Goal: Transaction & Acquisition: Download file/media

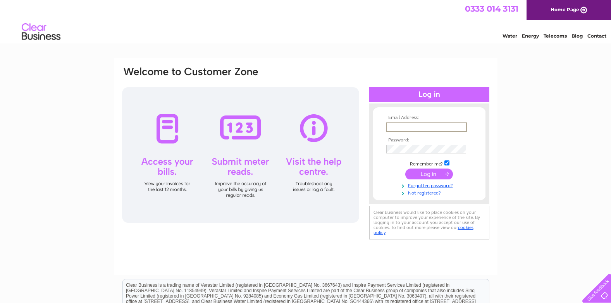
click at [391, 127] on input "text" at bounding box center [426, 126] width 81 height 9
type input "jtownrow@madasafish.com"
click at [424, 172] on input "submit" at bounding box center [429, 173] width 48 height 11
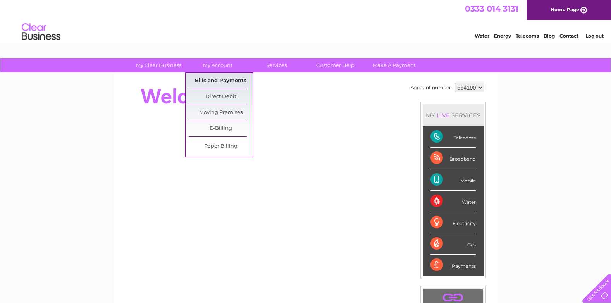
click at [220, 77] on link "Bills and Payments" at bounding box center [221, 80] width 64 height 15
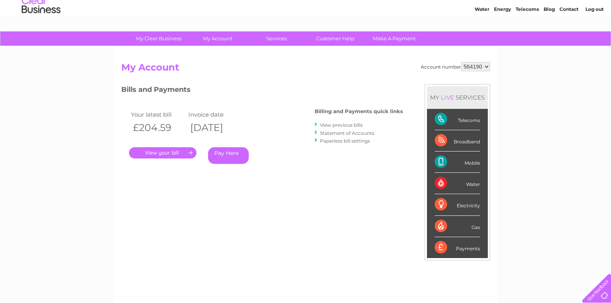
scroll to position [39, 0]
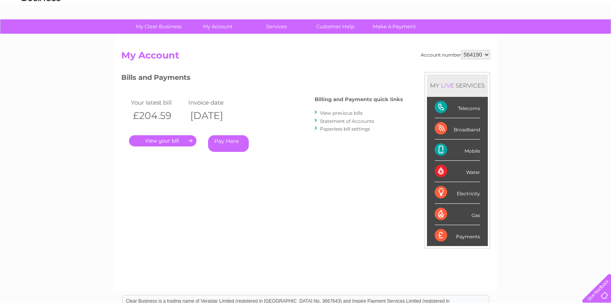
click at [336, 112] on link "View previous bills" at bounding box center [341, 113] width 43 height 6
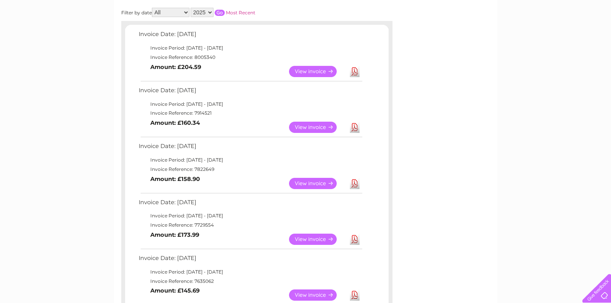
scroll to position [155, 0]
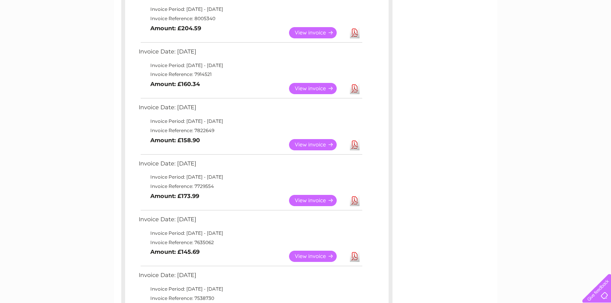
click at [319, 200] on link "View" at bounding box center [317, 200] width 57 height 11
click at [356, 201] on link "Download" at bounding box center [355, 200] width 10 height 11
click at [358, 143] on link "Download" at bounding box center [355, 144] width 10 height 11
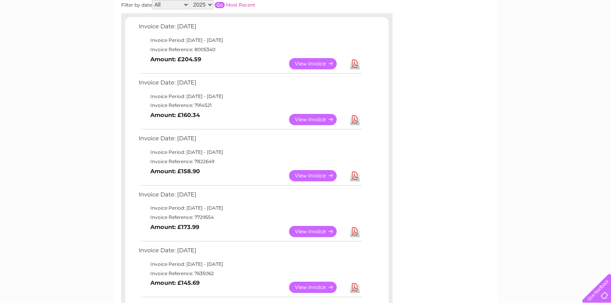
scroll to position [77, 0]
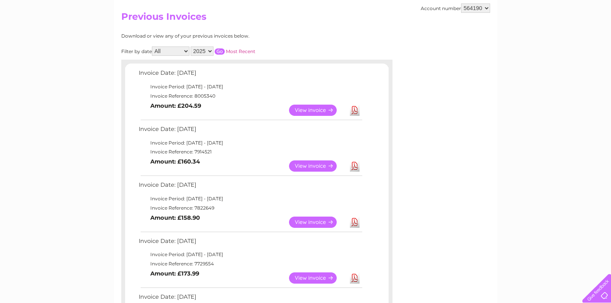
click at [355, 167] on link "Download" at bounding box center [355, 165] width 10 height 11
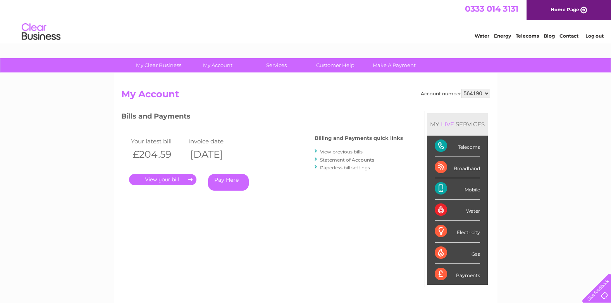
click at [596, 35] on link "Log out" at bounding box center [594, 36] width 18 height 6
